Goal: Information Seeking & Learning: Find contact information

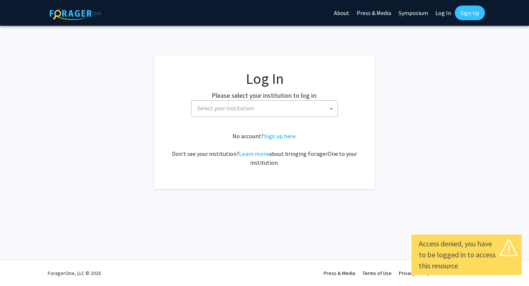
select select
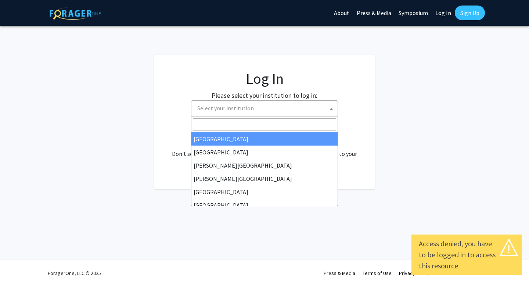
click at [269, 116] on span "Select your institution" at bounding box center [264, 108] width 147 height 17
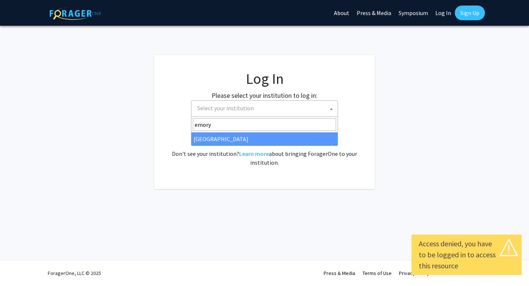
type input "emory"
select select "12"
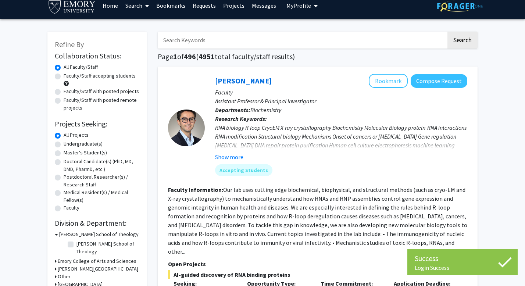
scroll to position [111, 0]
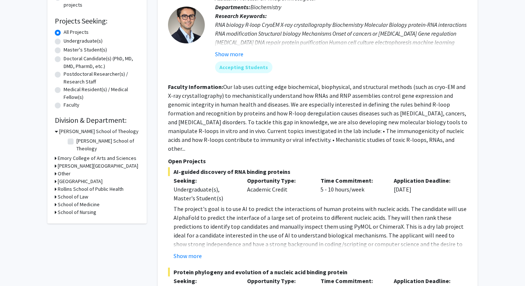
click at [63, 154] on h3 "Emory College of Arts and Sciences" at bounding box center [97, 158] width 79 height 8
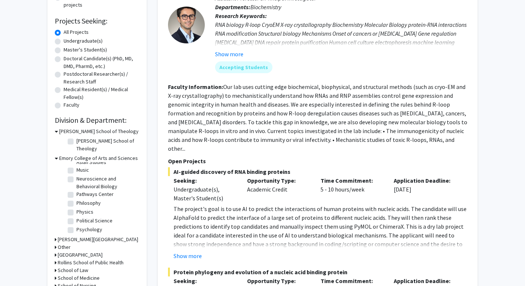
scroll to position [290, 0]
click at [76, 216] on label "Quantitative Theory and Methods" at bounding box center [106, 223] width 61 height 15
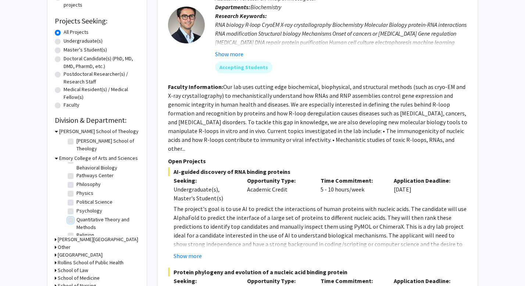
click at [76, 216] on input "Quantitative Theory and Methods" at bounding box center [78, 218] width 5 height 5
checkbox input "true"
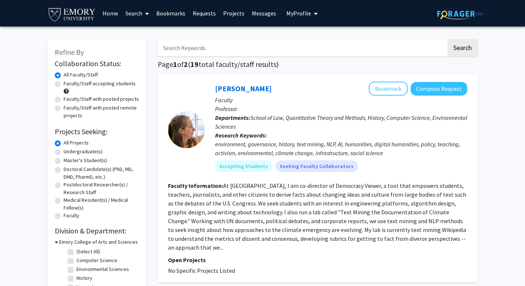
checkbox input "false"
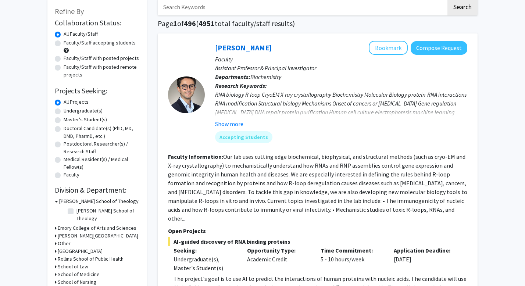
scroll to position [92, 0]
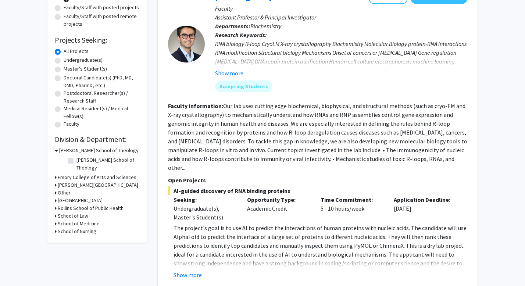
click at [74, 174] on h3 "Emory College of Arts and Sciences" at bounding box center [97, 178] width 79 height 8
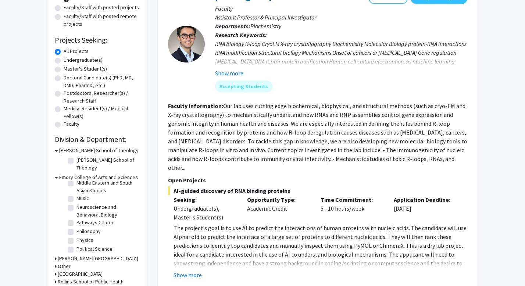
scroll to position [317, 0]
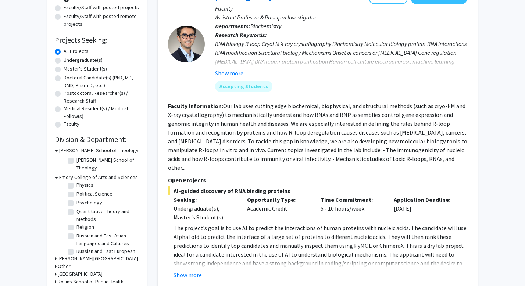
click at [76, 208] on label "Quantitative Theory and Methods" at bounding box center [106, 215] width 61 height 15
click at [76, 208] on input "Quantitative Theory and Methods" at bounding box center [78, 210] width 5 height 5
checkbox input "true"
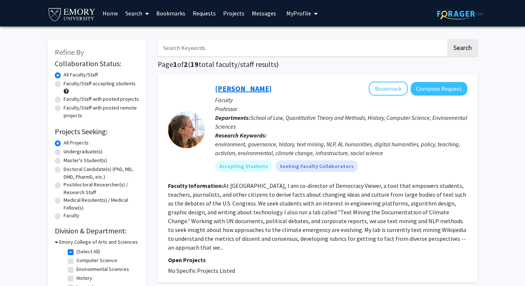
click at [230, 87] on link "Jo Guldi" at bounding box center [243, 88] width 57 height 9
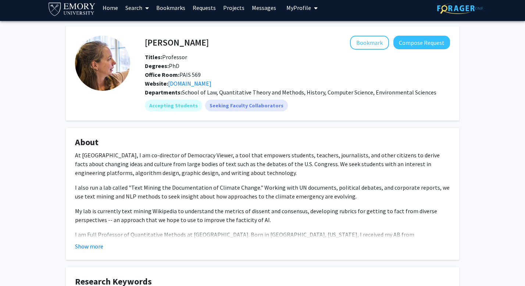
scroll to position [7, 0]
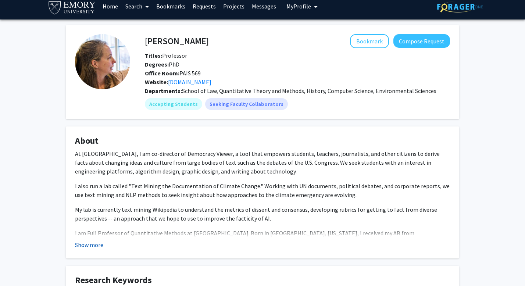
click at [102, 246] on button "Show more" at bounding box center [89, 244] width 28 height 9
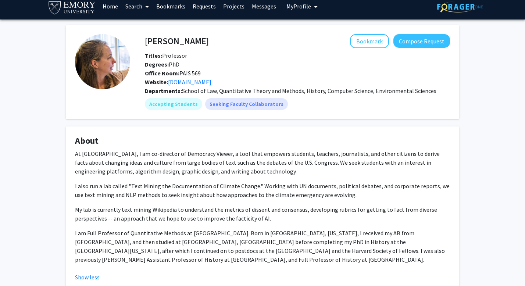
click at [257, 160] on p "At Emory, I am co-director of Democracy Viewer, a tool that empowers students, …" at bounding box center [262, 162] width 375 height 26
click at [191, 81] on link "joguldi.com" at bounding box center [189, 81] width 43 height 7
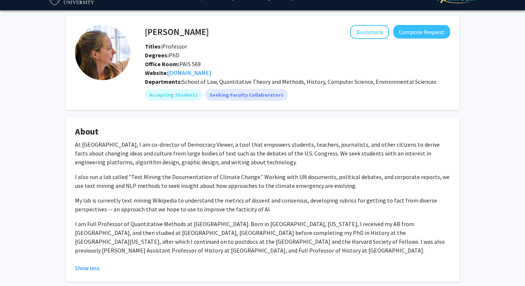
scroll to position [14, 0]
